Goal: Information Seeking & Learning: Learn about a topic

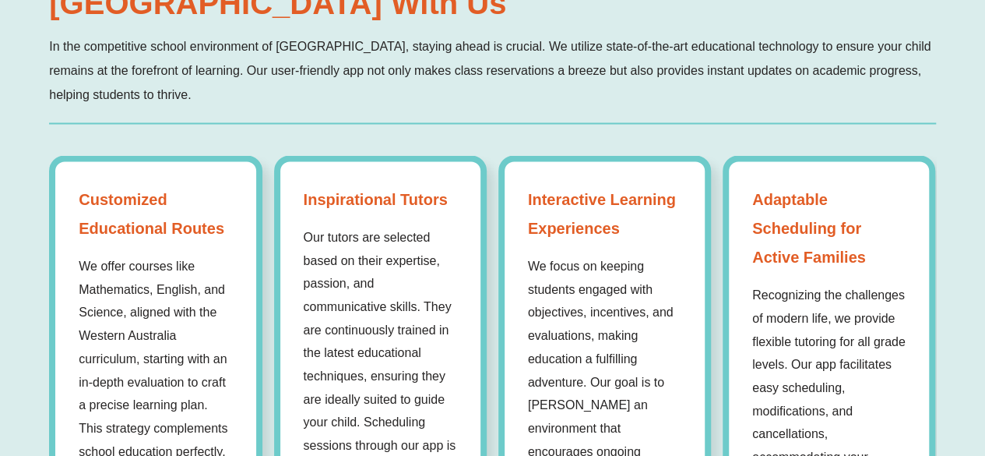
scroll to position [1276, 0]
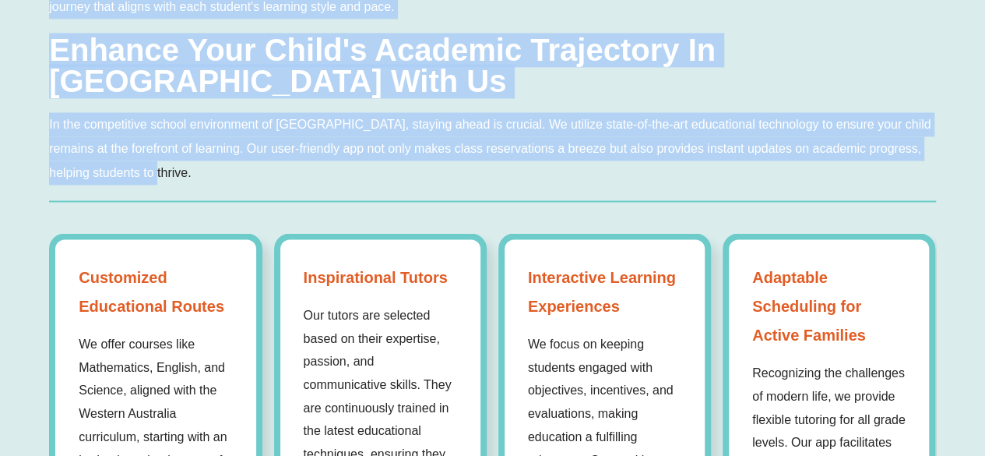
drag, startPoint x: 38, startPoint y: 69, endPoint x: 299, endPoint y: 143, distance: 271.2
click at [299, 143] on div "Why Success Tutoring is the Preferred Choice for Students in [GEOGRAPHIC_DATA] …" at bounding box center [492, 178] width 985 height 1041
copy div "Why Success Tutoring is the Preferred Choice for Students in [GEOGRAPHIC_DATA] …"
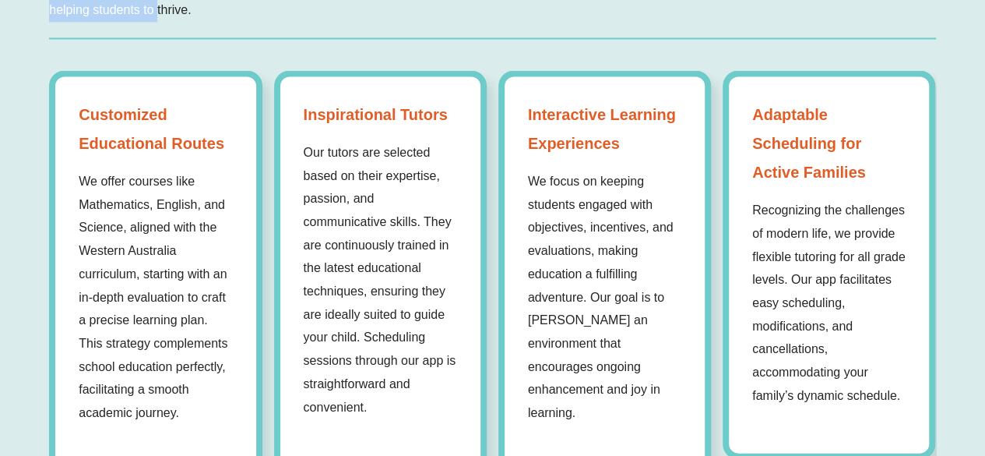
click at [161, 253] on div "Customized Educational Routes We offer courses like Mathematics, English, and S…" at bounding box center [155, 273] width 213 height 407
click at [185, 144] on div "Customized Educational Routes We offer courses like Mathematics, English, and S…" at bounding box center [155, 273] width 213 height 407
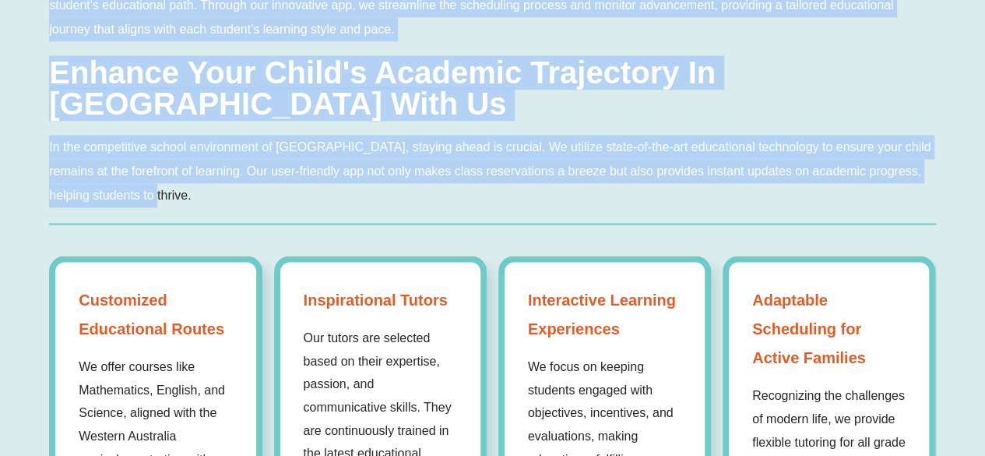
scroll to position [1248, 0]
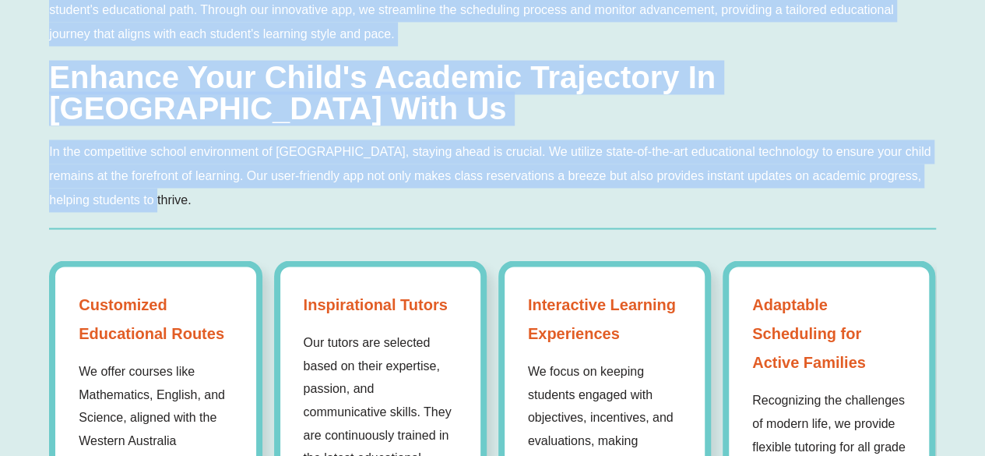
click at [204, 166] on p "In the competitive school environment of [GEOGRAPHIC_DATA], staying ahead is cr…" at bounding box center [492, 175] width 887 height 72
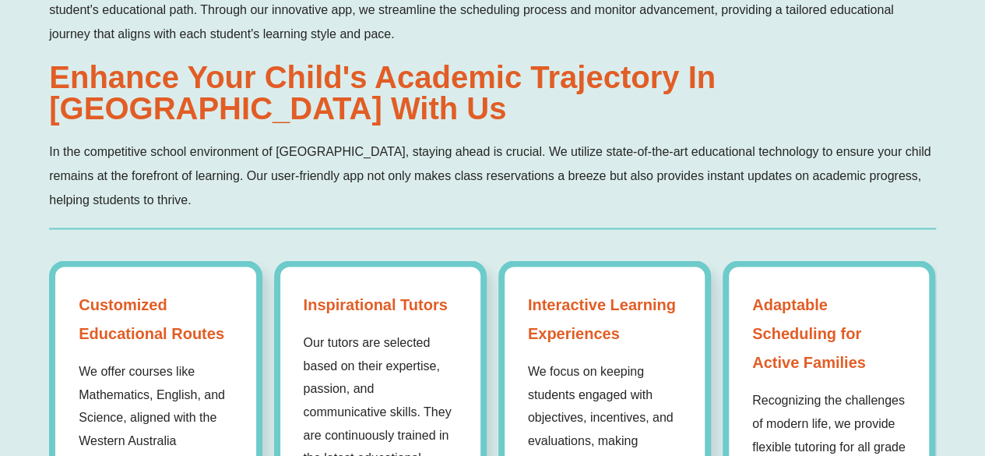
click at [156, 260] on div "Customized Educational Routes We offer courses like Mathematics, English, and S…" at bounding box center [155, 463] width 213 height 407
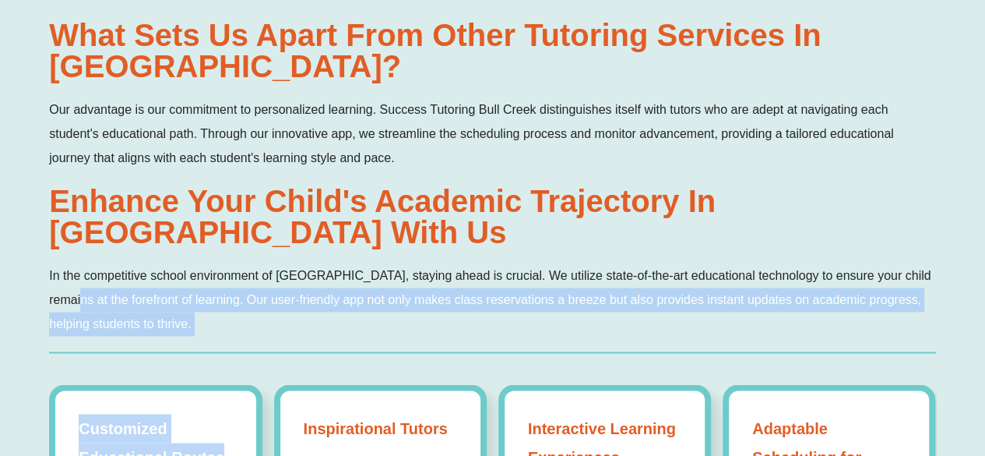
scroll to position [1161, 0]
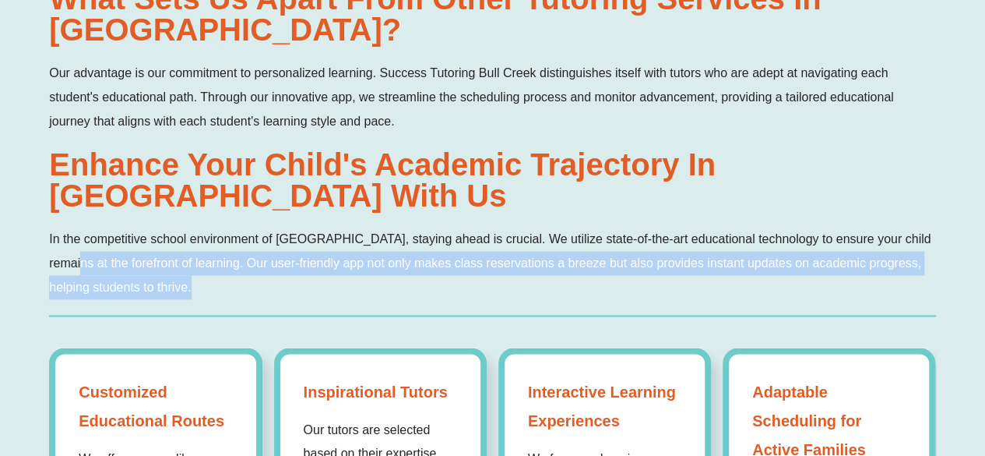
drag, startPoint x: 51, startPoint y: 164, endPoint x: 268, endPoint y: 315, distance: 264.0
click at [268, 315] on div "Why Success Tutoring is the Preferred Choice for Students in [GEOGRAPHIC_DATA] …" at bounding box center [492, 293] width 887 height 1041
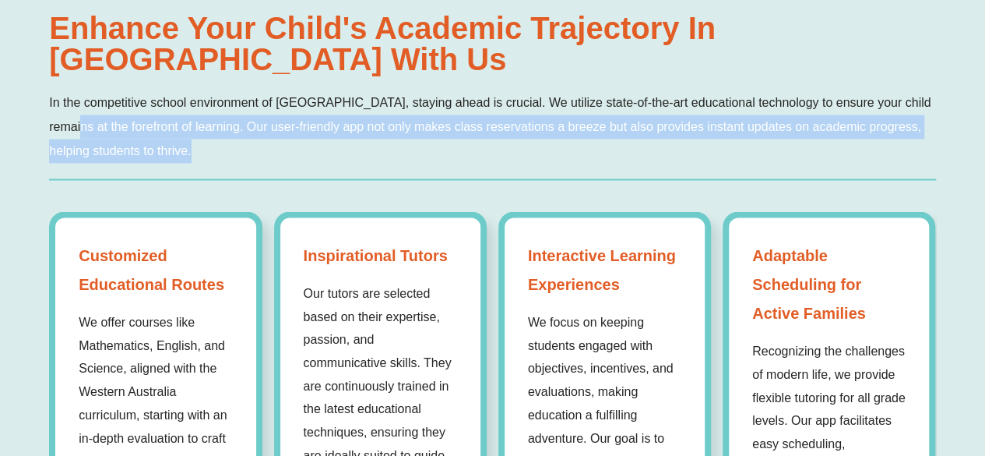
scroll to position [1316, 0]
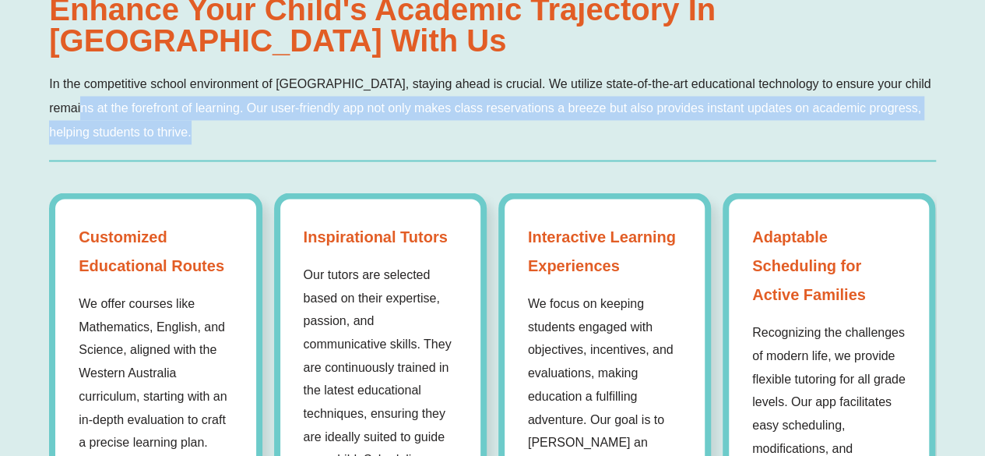
click at [158, 192] on div "Customized Educational Routes We offer courses like Mathematics, English, and S…" at bounding box center [155, 395] width 213 height 407
click at [118, 155] on div "Why Success Tutoring is the Preferred Choice for Students in [GEOGRAPHIC_DATA] …" at bounding box center [492, 138] width 887 height 1041
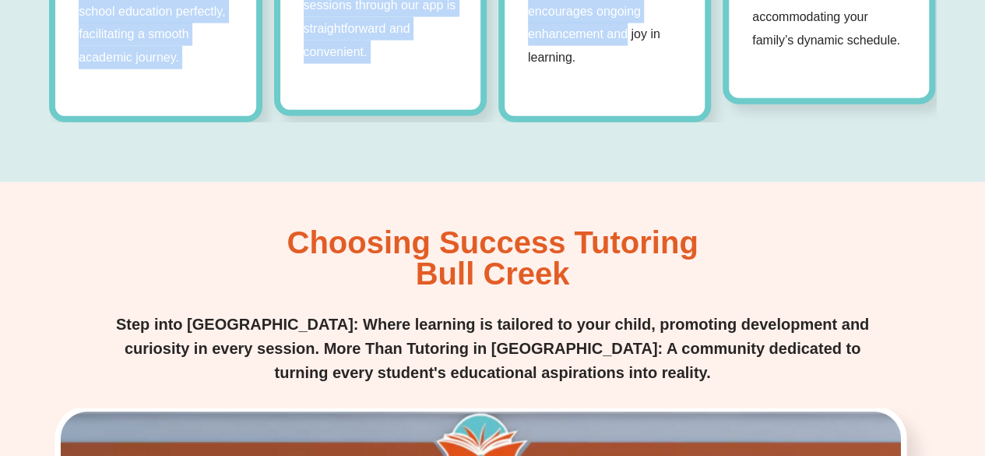
scroll to position [1767, 0]
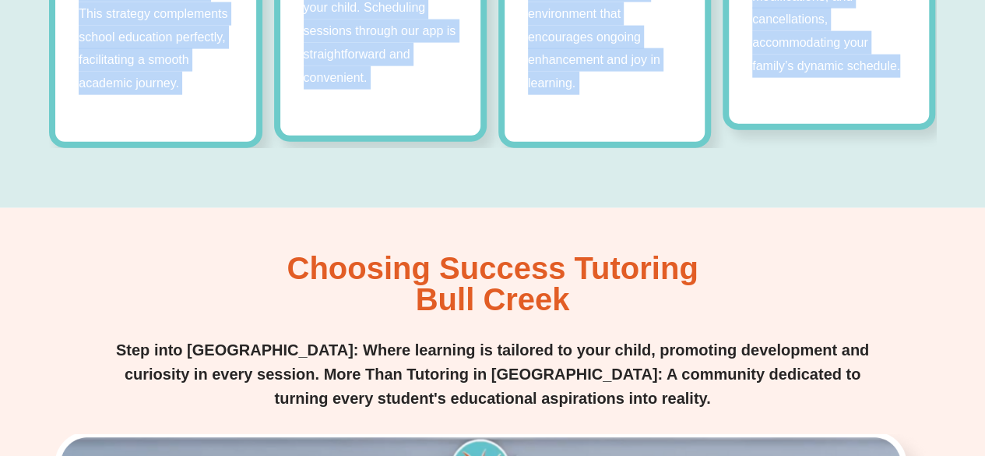
drag, startPoint x: 50, startPoint y: 138, endPoint x: 901, endPoint y: 44, distance: 856.3
copy div "Customized Educational Routes We offer courses like Mathematics, English, and S…"
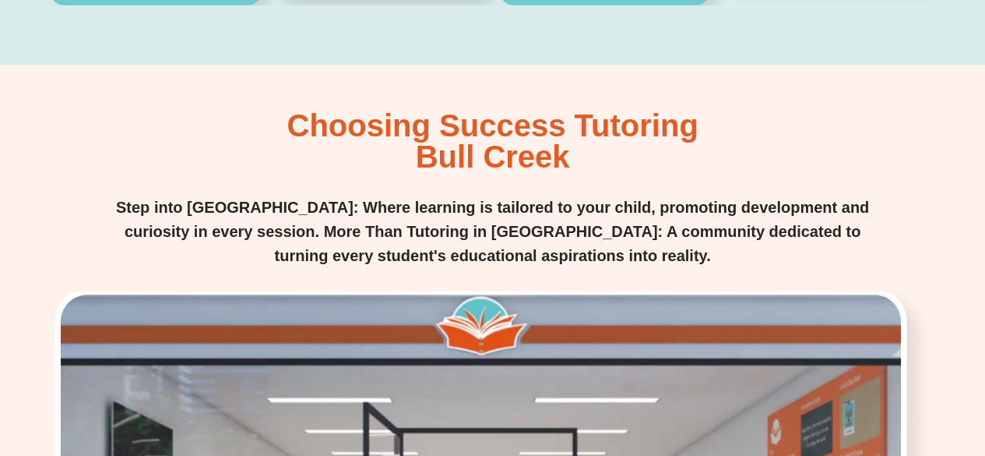
scroll to position [1910, 0]
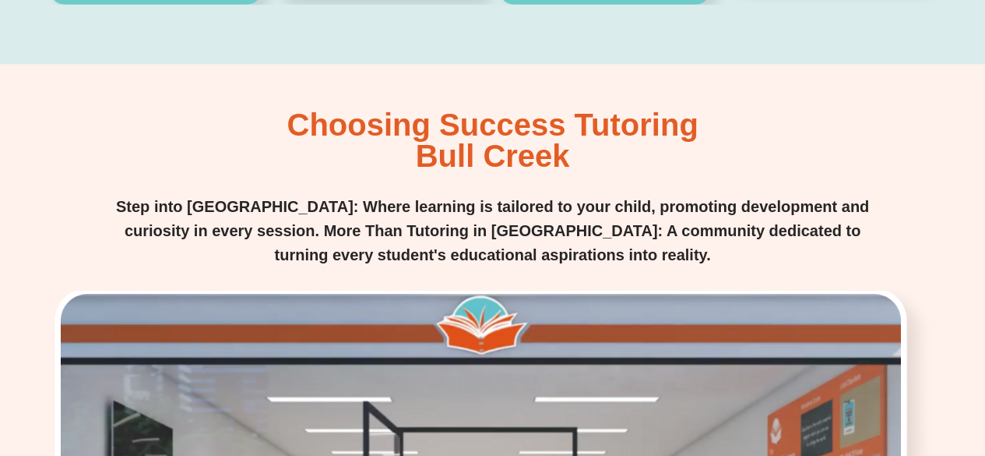
click at [311, 109] on h2 "Choosing Success Tutoring [GEOGRAPHIC_DATA]" at bounding box center [492, 140] width 411 height 62
drag, startPoint x: 291, startPoint y: 96, endPoint x: 738, endPoint y: 237, distance: 468.0
click at [738, 237] on div "Choosing Success Tutoring [GEOGRAPHIC_DATA] Step into [GEOGRAPHIC_DATA]: Where …" at bounding box center [492, 449] width 887 height 680
copy div "Choosing Success Tutoring [GEOGRAPHIC_DATA] Step into [GEOGRAPHIC_DATA]: Where …"
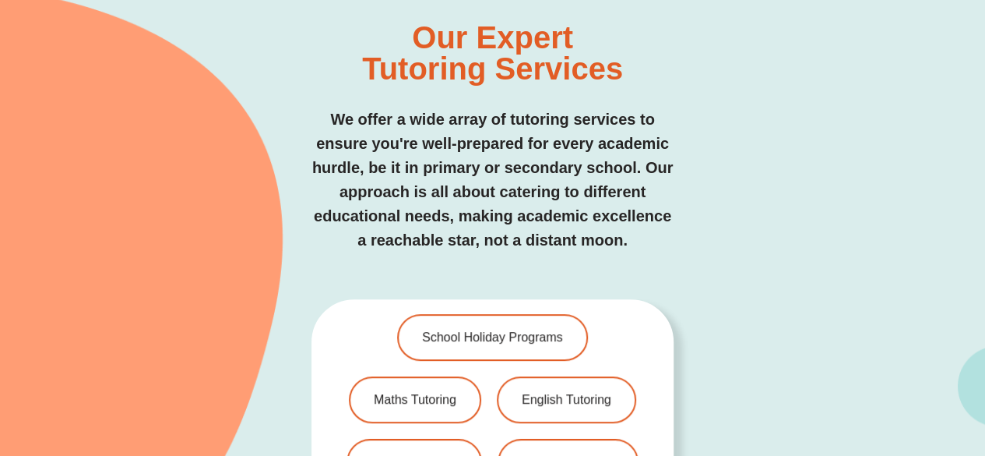
click at [438, 180] on p "We offer a wide array of tutoring services to ensure you're well-prepared for e…" at bounding box center [493, 179] width 362 height 145
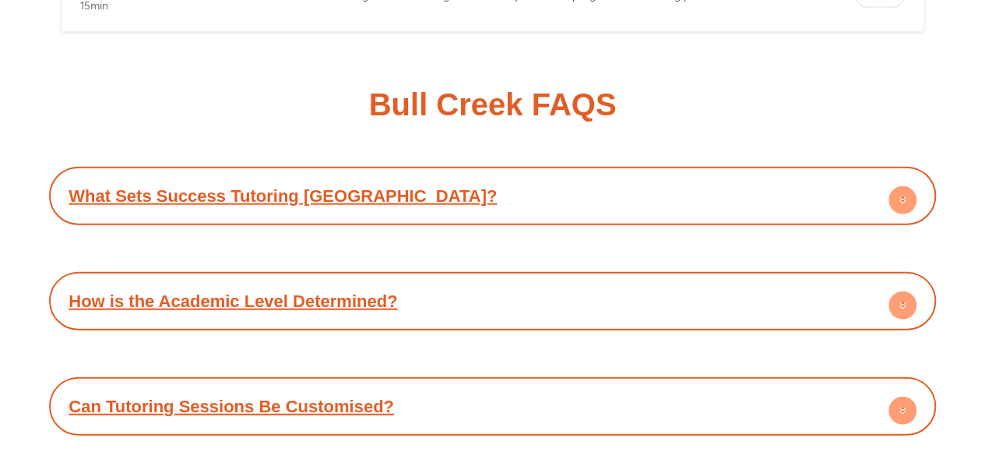
scroll to position [7608, 0]
